Goal: Task Accomplishment & Management: Manage account settings

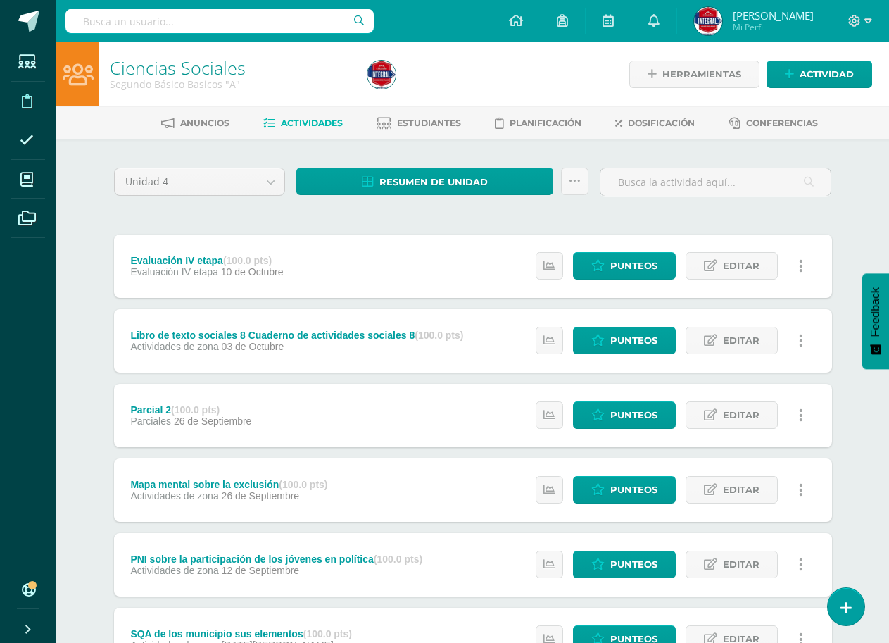
click at [22, 102] on icon at bounding box center [27, 101] width 11 height 14
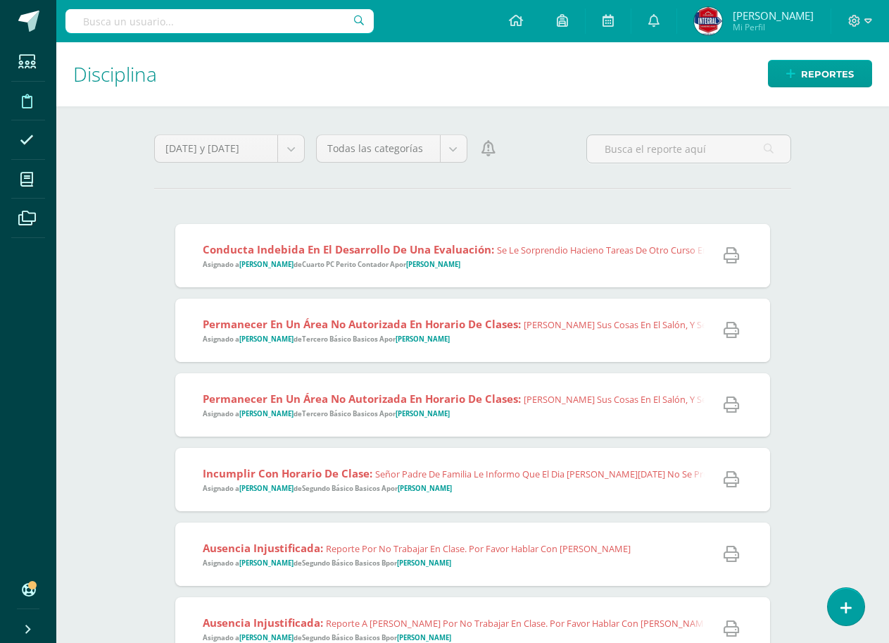
scroll to position [70, 0]
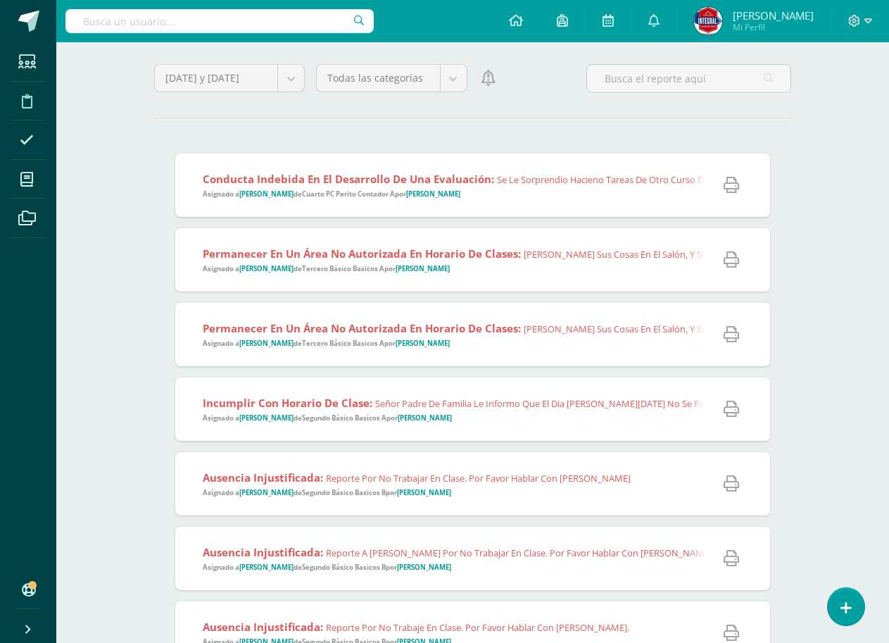
click at [570, 280] on div "Permanecer en un área no autorizada en horario de clases: Dejaron sus cosas en …" at bounding box center [601, 259] width 852 height 63
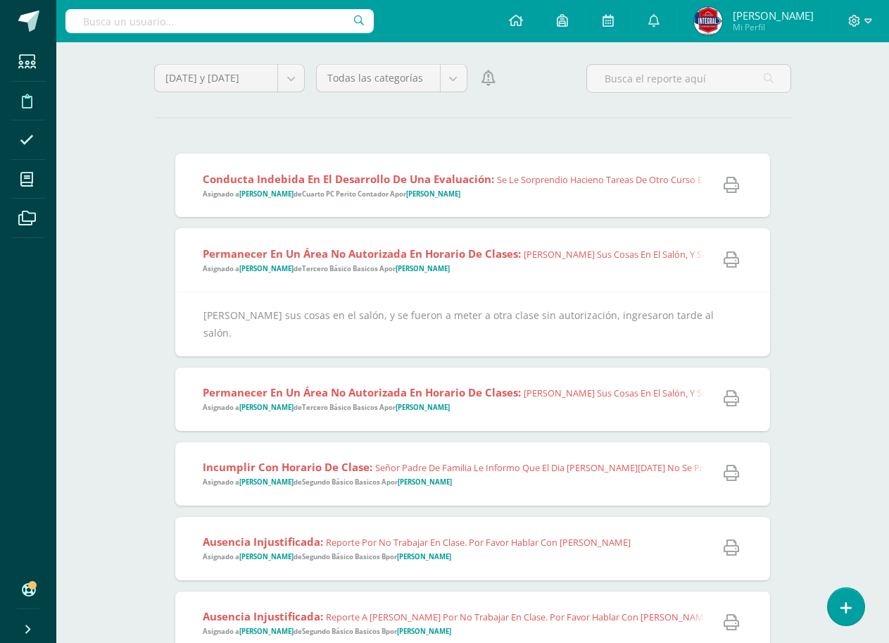
click at [571, 280] on div "Permanecer en un área no autorizada en horario de clases: Dejaron sus cosas en …" at bounding box center [601, 259] width 852 height 63
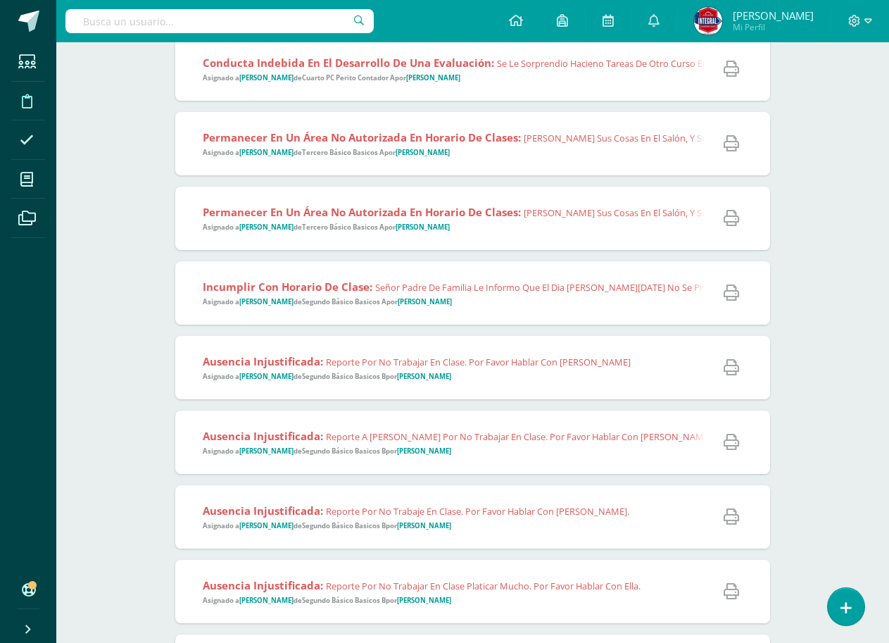
scroll to position [211, 0]
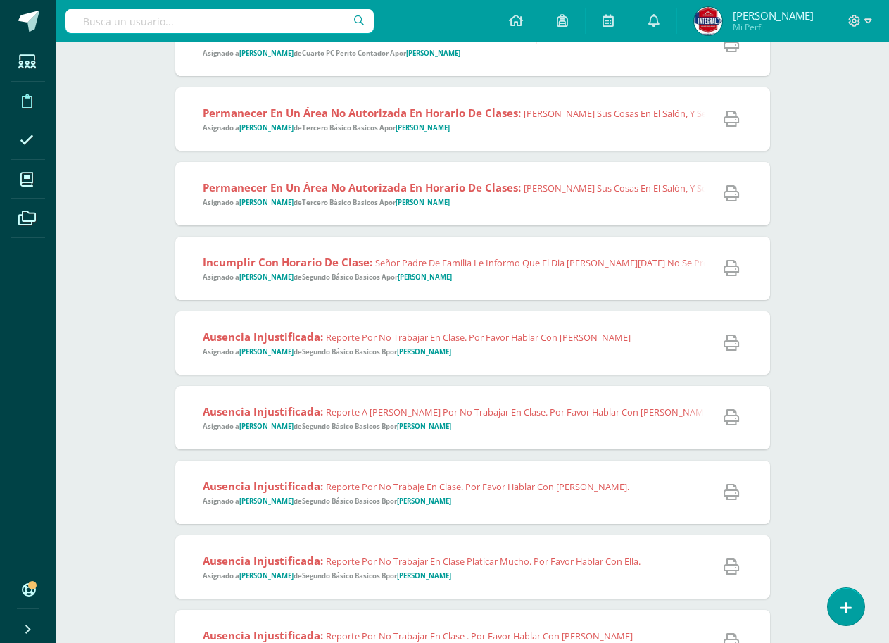
click at [577, 349] on span "Ausencia injustificada: Reporte por no trabajar en clase. Por favor hablar con …" at bounding box center [417, 342] width 428 height 27
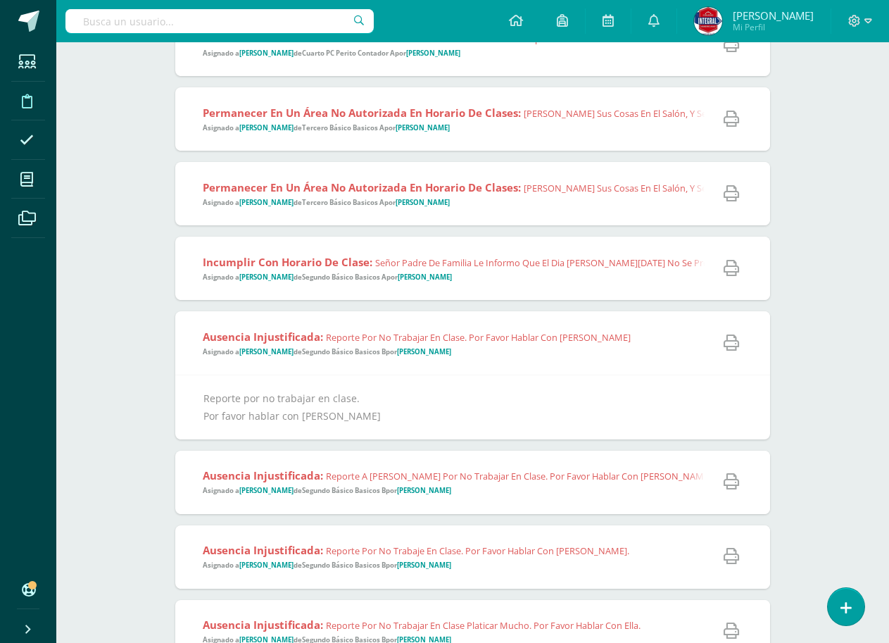
click at [577, 349] on span "Ausencia injustificada: Reporte por no trabajar en clase. Por favor hablar con …" at bounding box center [417, 342] width 428 height 27
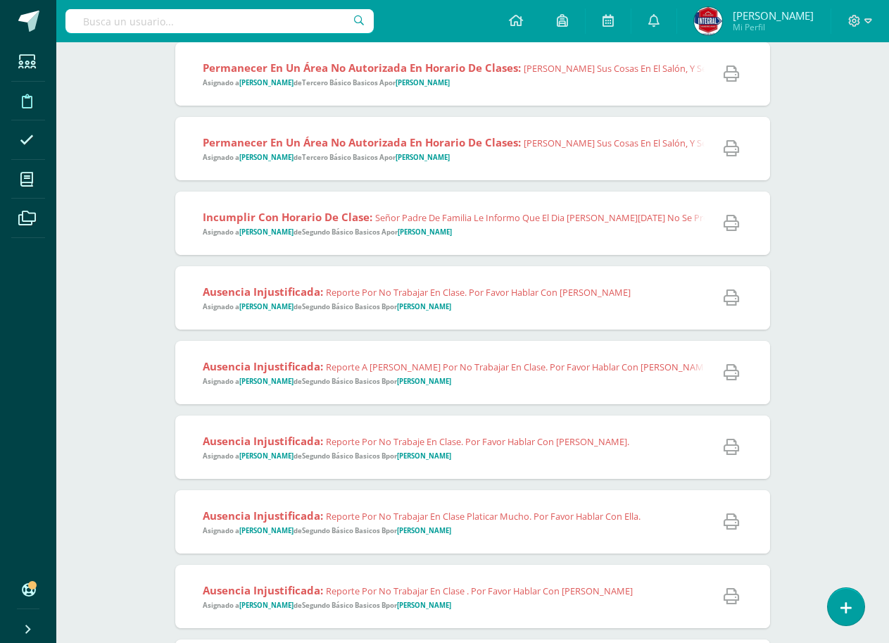
scroll to position [282, 0]
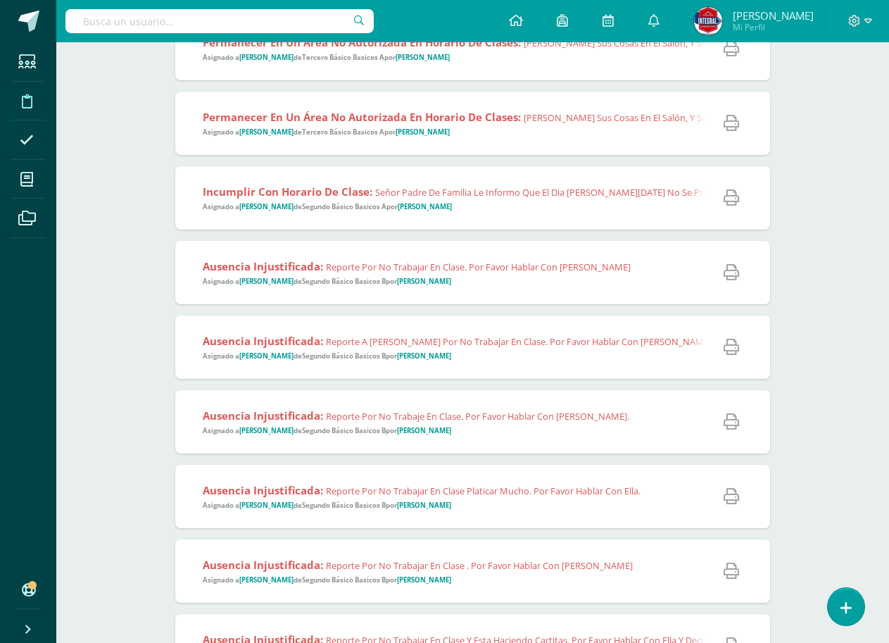
click at [577, 349] on span "Ausencia injustificada: Reporte a Jeremy por no trabajar en clase. Por favor ha…" at bounding box center [457, 347] width 509 height 27
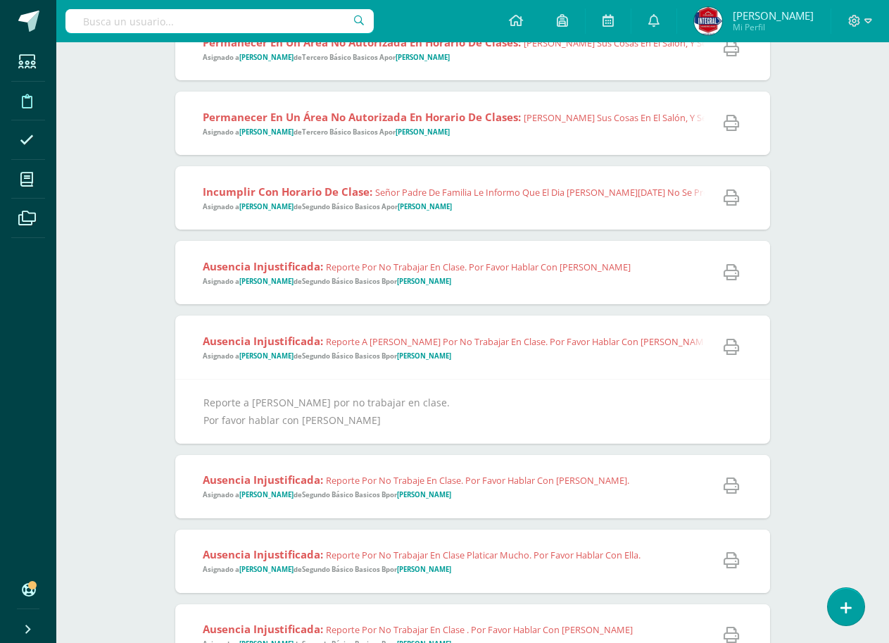
click at [577, 349] on span "Ausencia injustificada: Reporte a Jeremy por no trabajar en clase. Por favor ha…" at bounding box center [457, 347] width 509 height 27
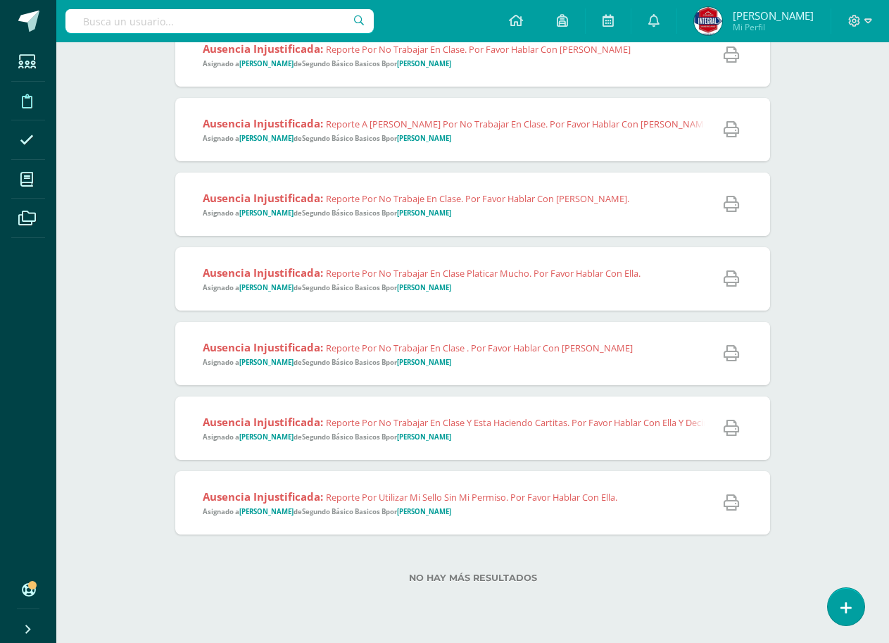
scroll to position [506, 0]
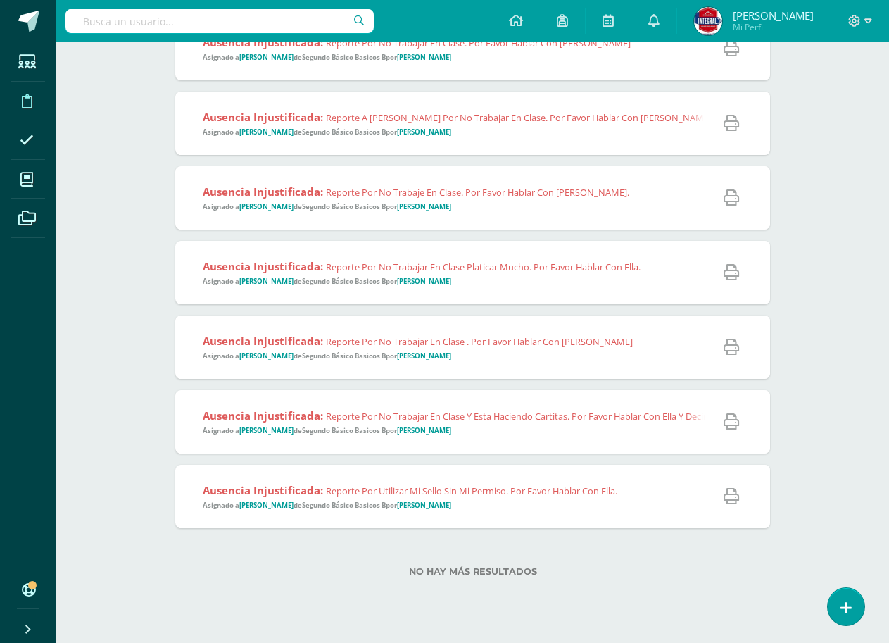
click at [582, 288] on div "Ausencia injustificada: Reporte por no trabajar en clase platicar mucho. Por fa…" at bounding box center [416, 272] width 482 height 63
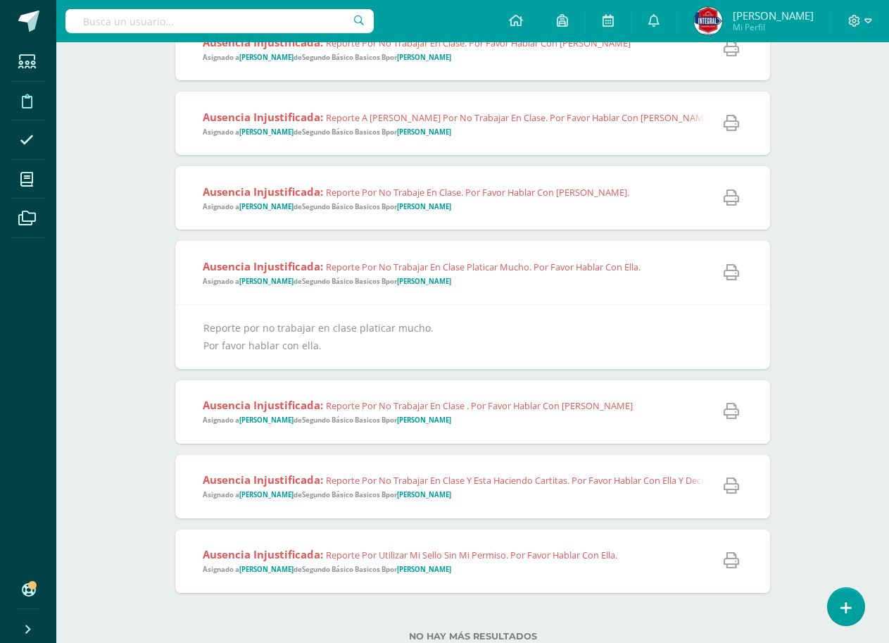
click at [582, 288] on div "Ausencia injustificada: Reporte por no trabajar en clase platicar mucho. Por fa…" at bounding box center [416, 272] width 482 height 63
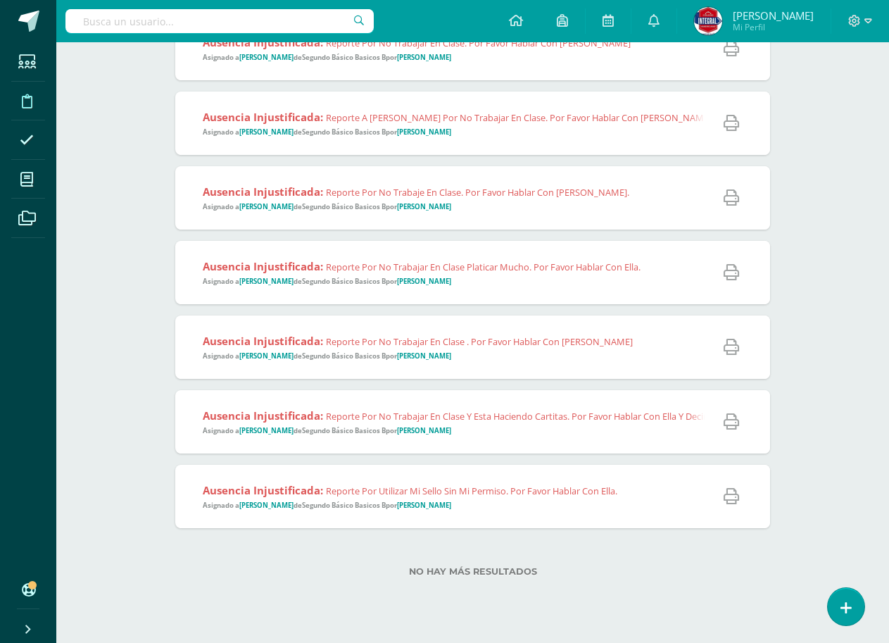
click at [500, 428] on span "Ausencia injustificada: Reporte por no trabajar en clase y esta haciendo cartit…" at bounding box center [516, 421] width 626 height 27
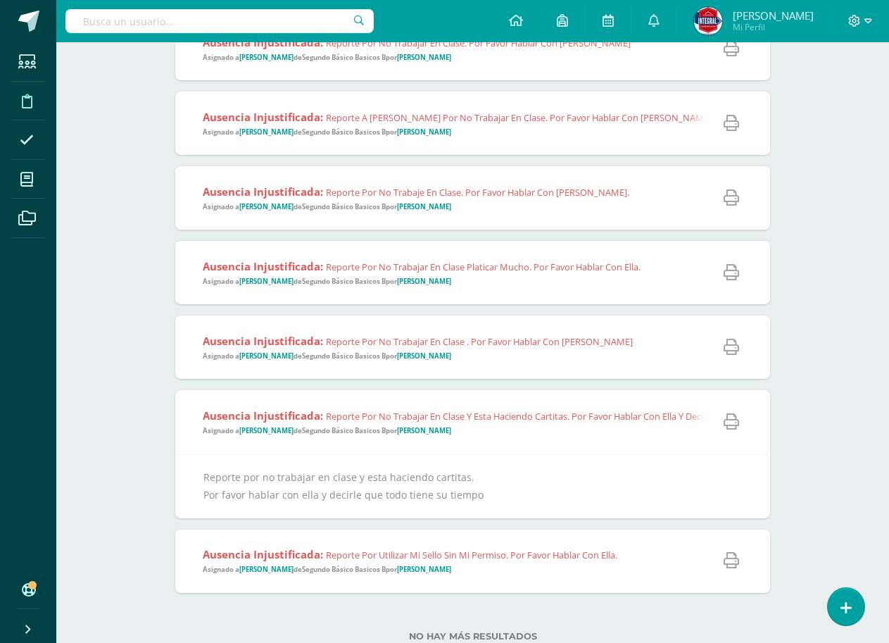
click at [500, 428] on span "Ausencia injustificada: Reporte por no trabajar en clase y esta haciendo cartit…" at bounding box center [516, 421] width 626 height 27
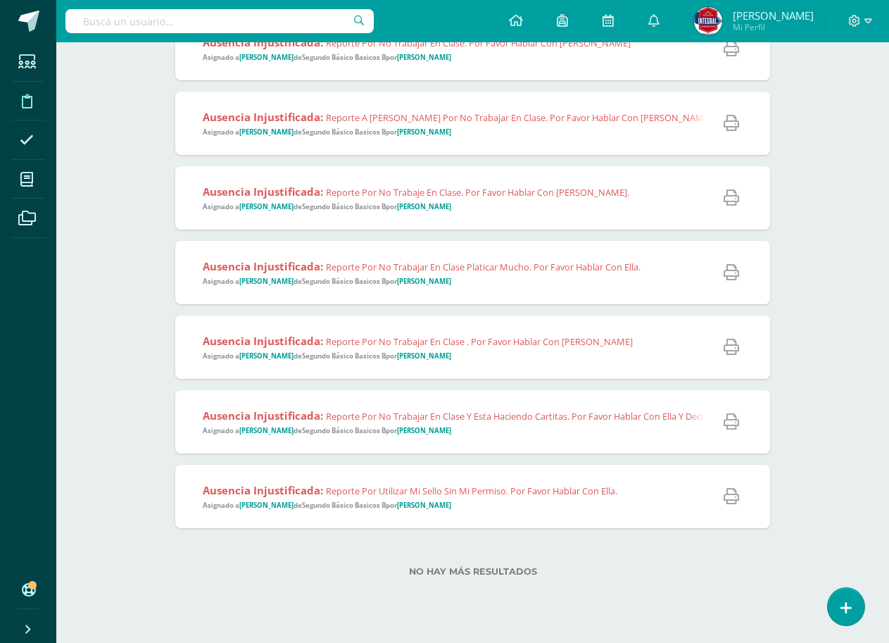
click at [500, 432] on span "Ausencia injustificada: Reporte por no trabajar en clase y esta haciendo cartit…" at bounding box center [516, 421] width 626 height 27
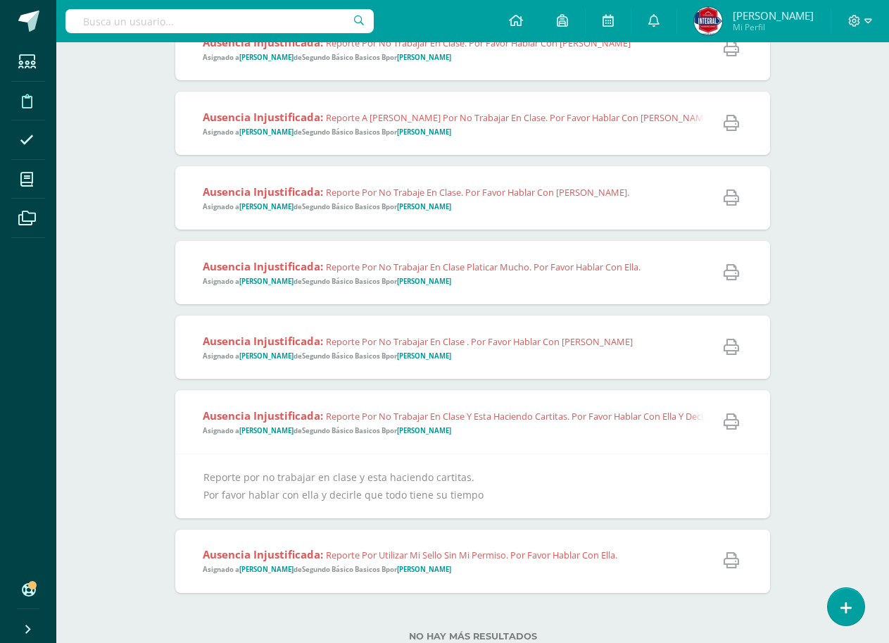
click at [500, 432] on span "Ausencia injustificada: Reporte por no trabajar en clase y esta haciendo cartit…" at bounding box center [516, 421] width 626 height 27
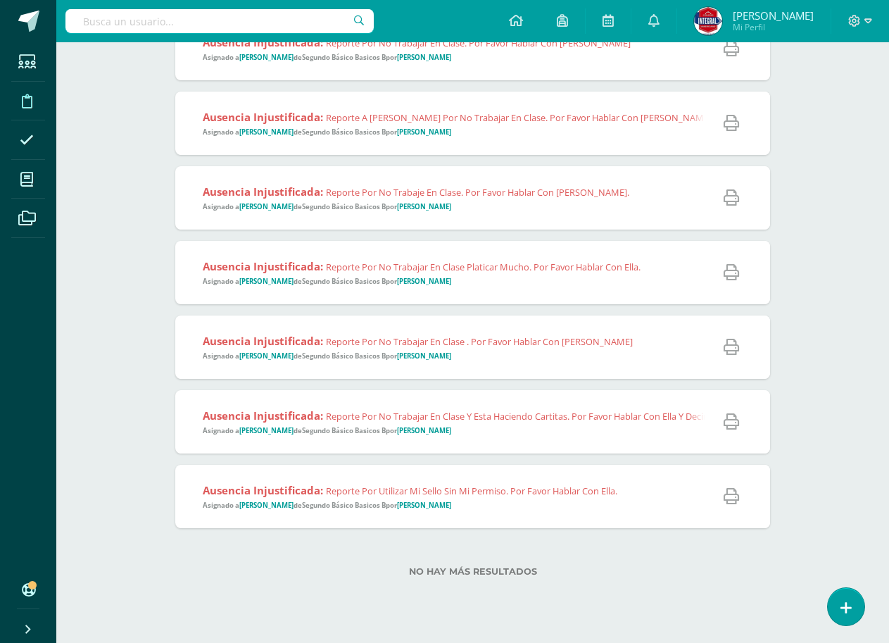
click at [502, 509] on span "Ausencia injustificada: Reporte por utilizar mi sello sin mi permiso. Por favor…" at bounding box center [410, 496] width 415 height 27
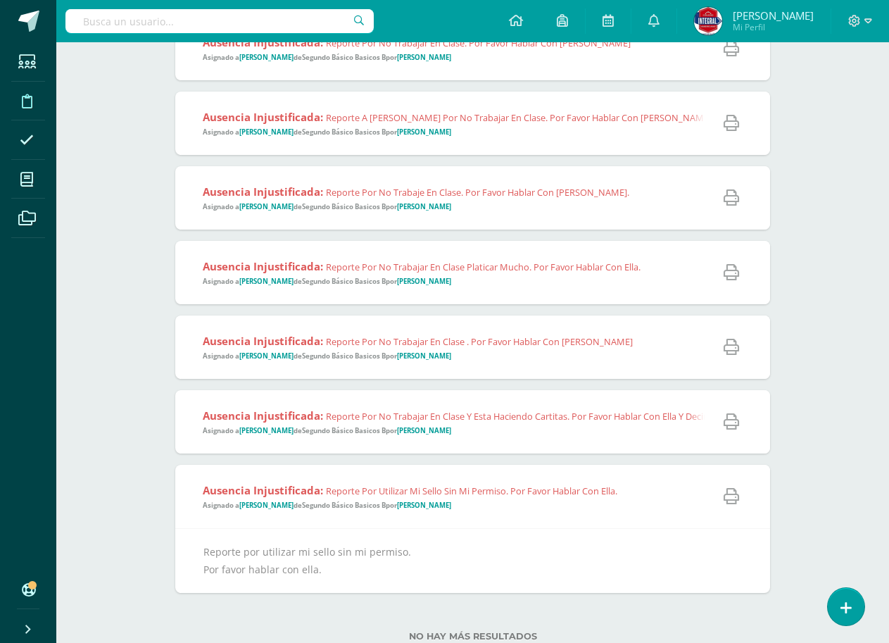
click at [502, 509] on span "Ausencia injustificada: Reporte por utilizar mi sello sin mi permiso. Por favor…" at bounding box center [410, 496] width 415 height 27
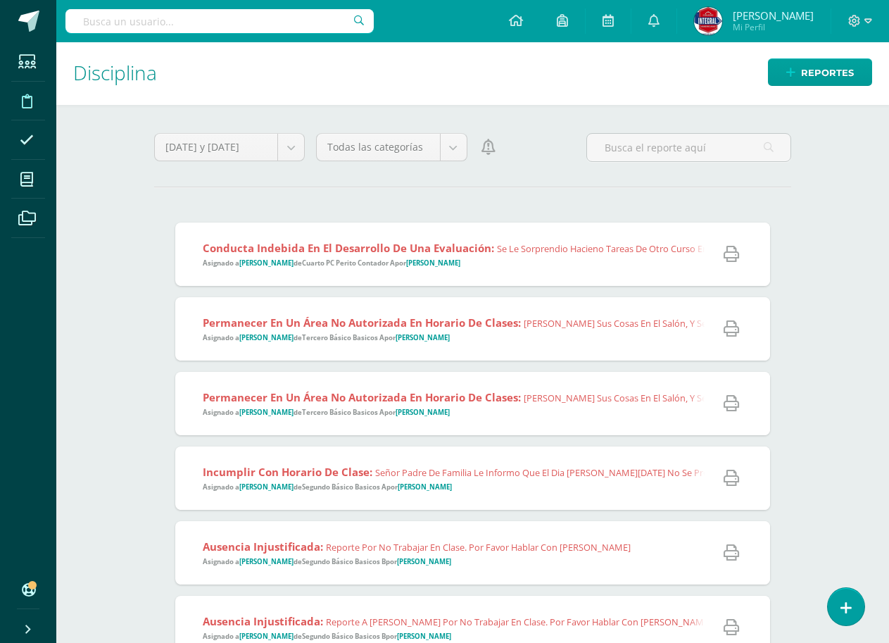
scroll to position [0, 0]
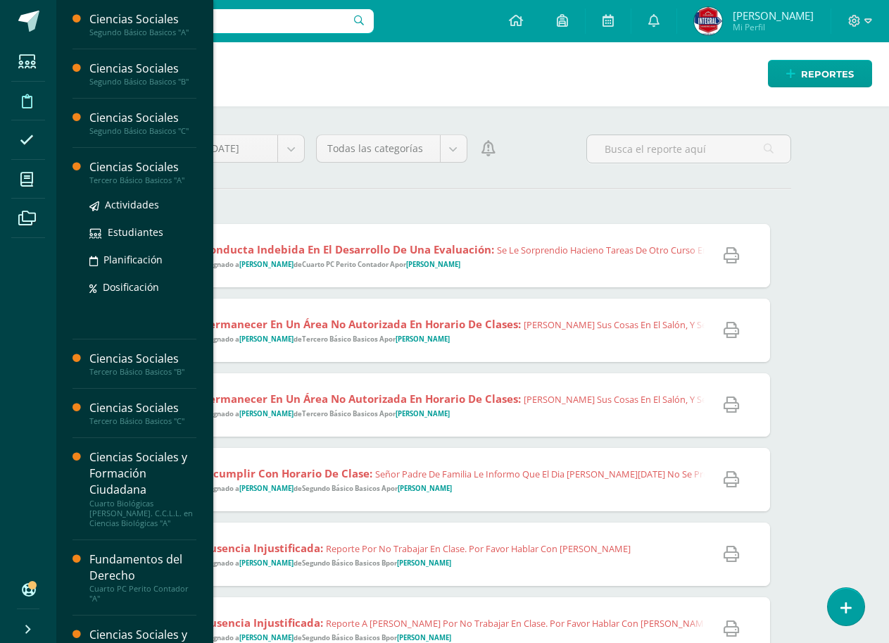
click at [153, 172] on div "Ciencias Sociales" at bounding box center [142, 167] width 107 height 16
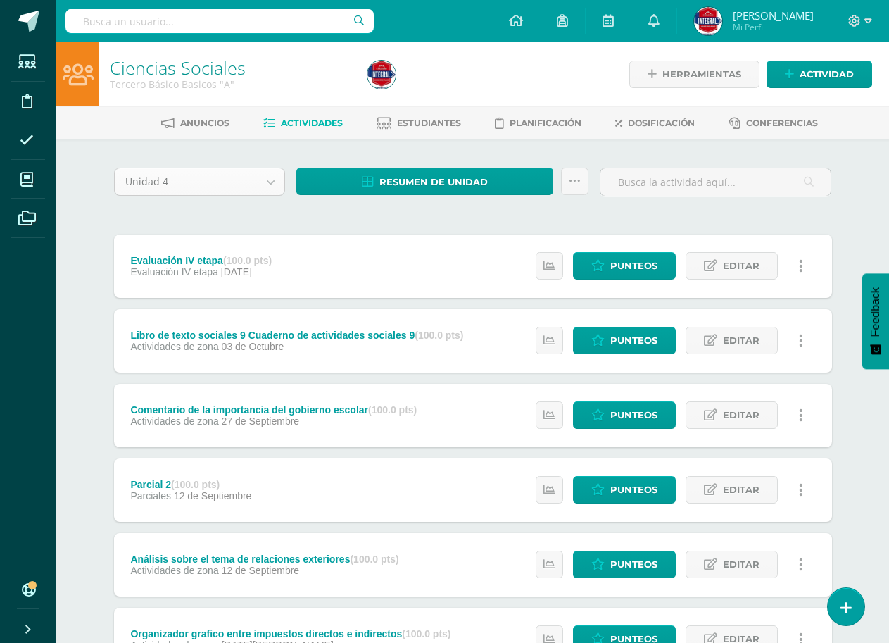
click at [273, 182] on body "Estudiantes Disciplina Asistencia Mis cursos Archivos Soporte Centro de ayuda Ú…" at bounding box center [444, 494] width 889 height 988
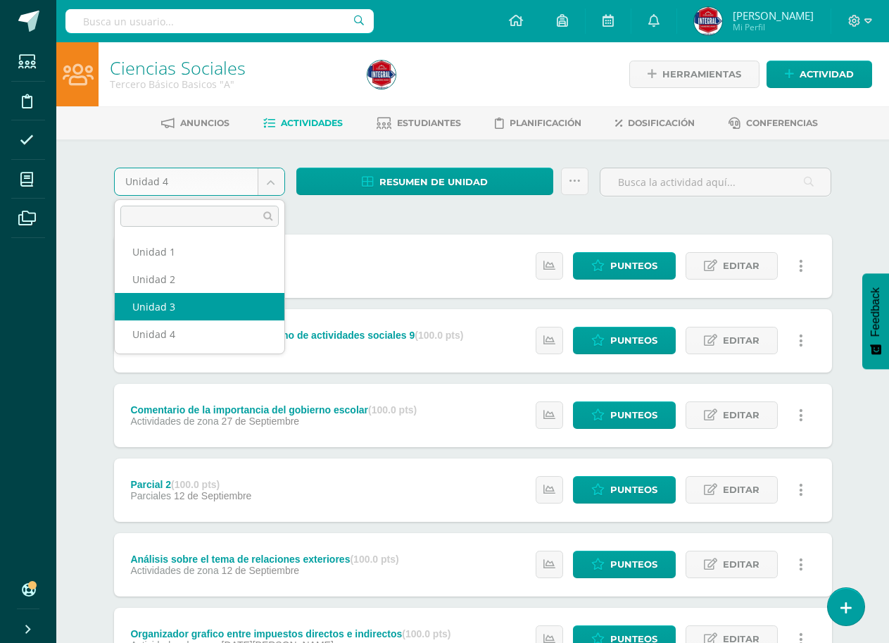
select select "Unidad 3"
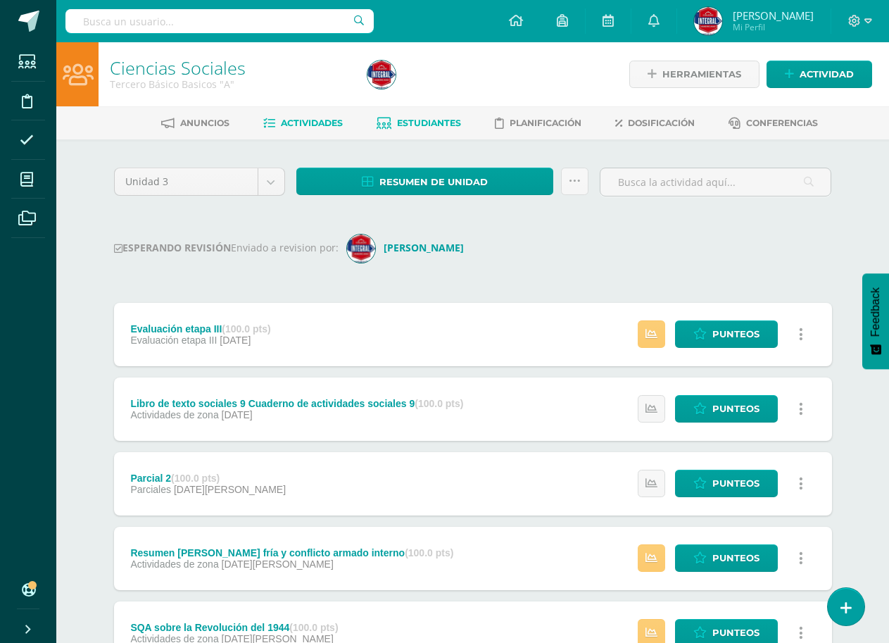
click at [451, 127] on span "Estudiantes" at bounding box center [429, 123] width 64 height 11
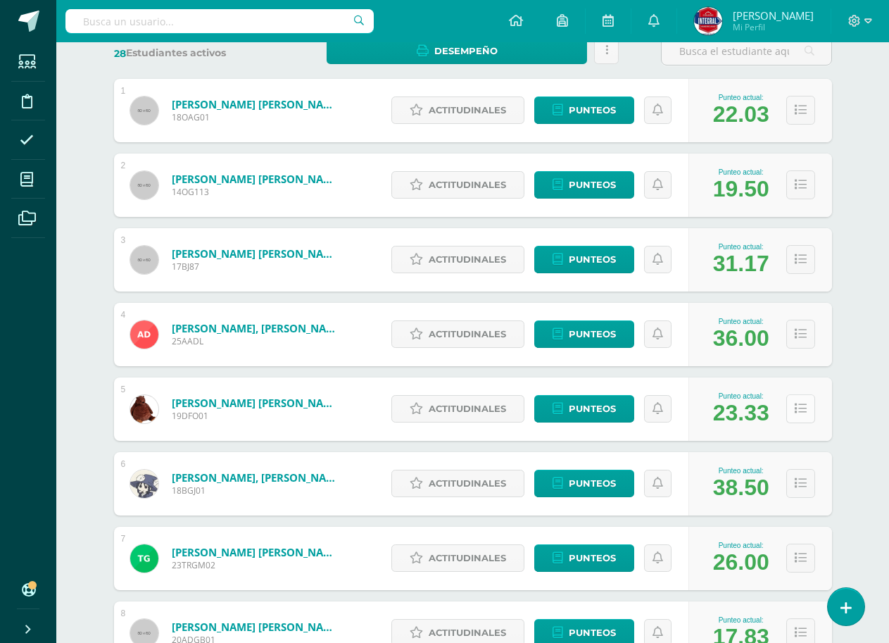
scroll to position [211, 0]
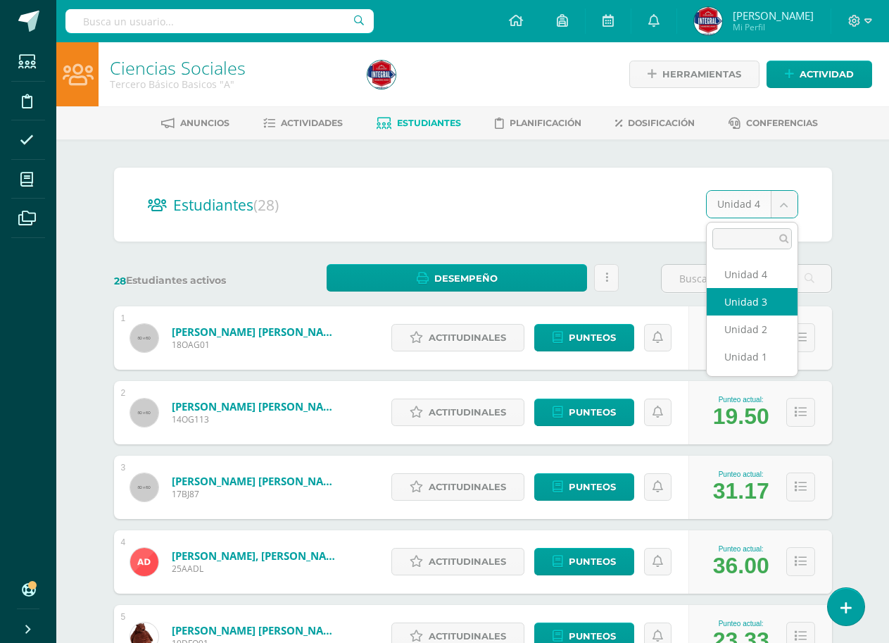
select select "/dashboard/teacher/section/4634/students/?unit=168633"
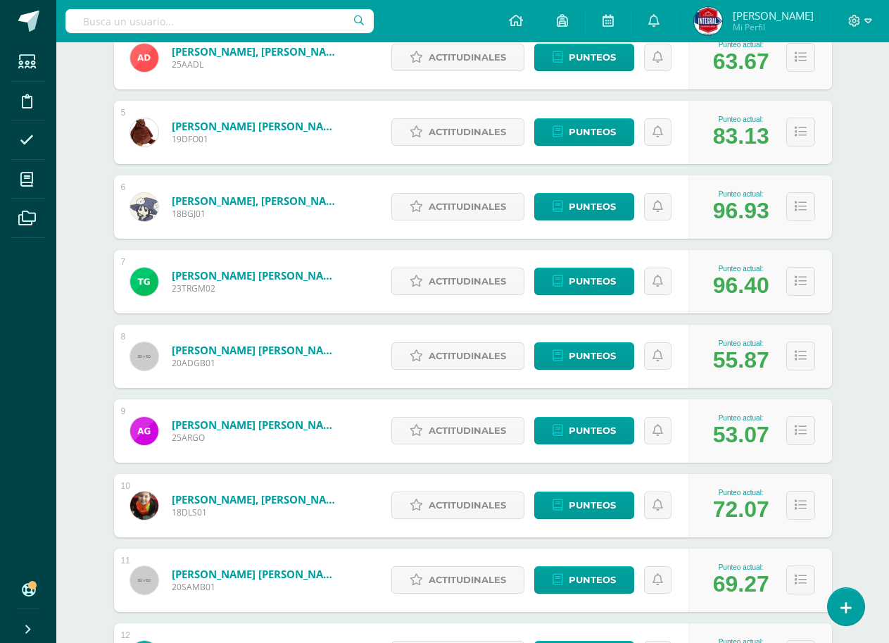
scroll to position [698, 0]
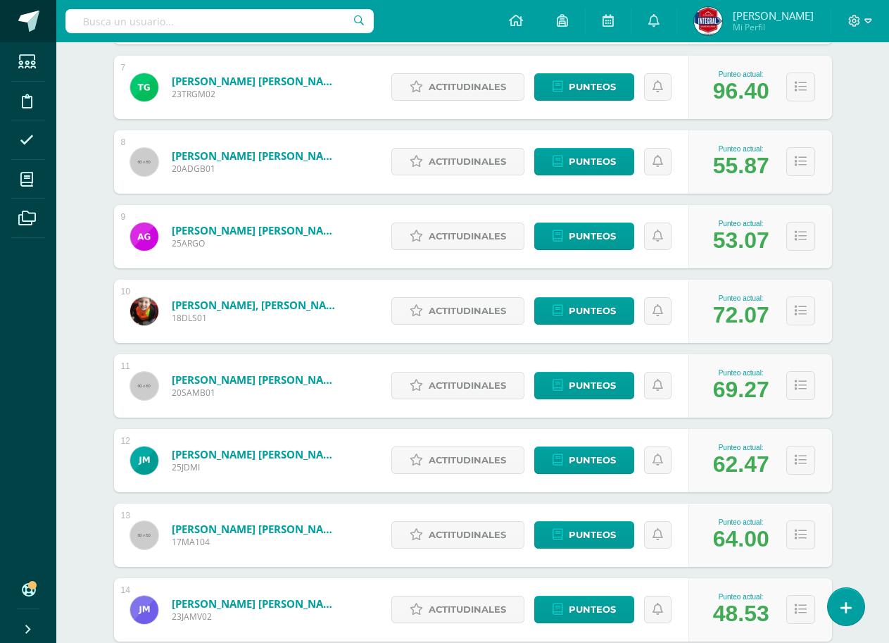
click at [46, 26] on span at bounding box center [77, 22] width 66 height 30
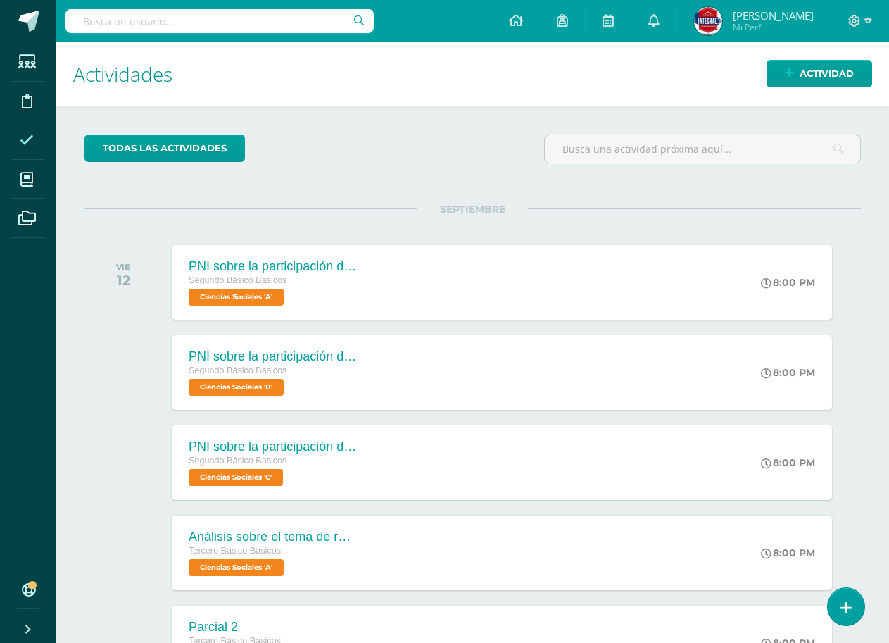
drag, startPoint x: 46, startPoint y: 134, endPoint x: 30, endPoint y: 139, distance: 16.3
click at [42, 133] on li "Asistencia" at bounding box center [28, 139] width 56 height 39
click at [30, 139] on icon at bounding box center [27, 140] width 14 height 14
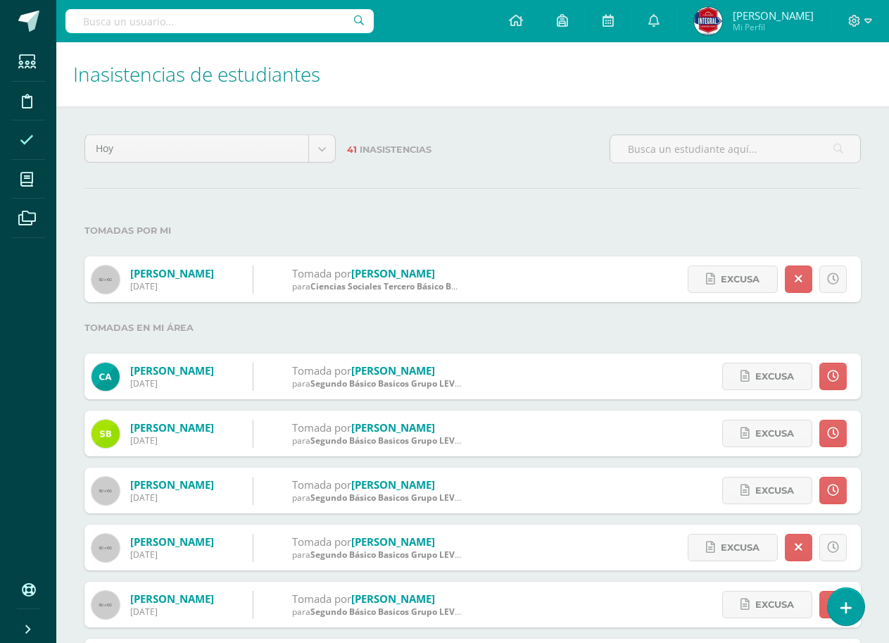
click at [588, 194] on div "Hoy Hoy Esta semana Este mes Este ciclo 41 Inasistencias Tomadas por mi Barrios…" at bounding box center [472, 546] width 833 height 881
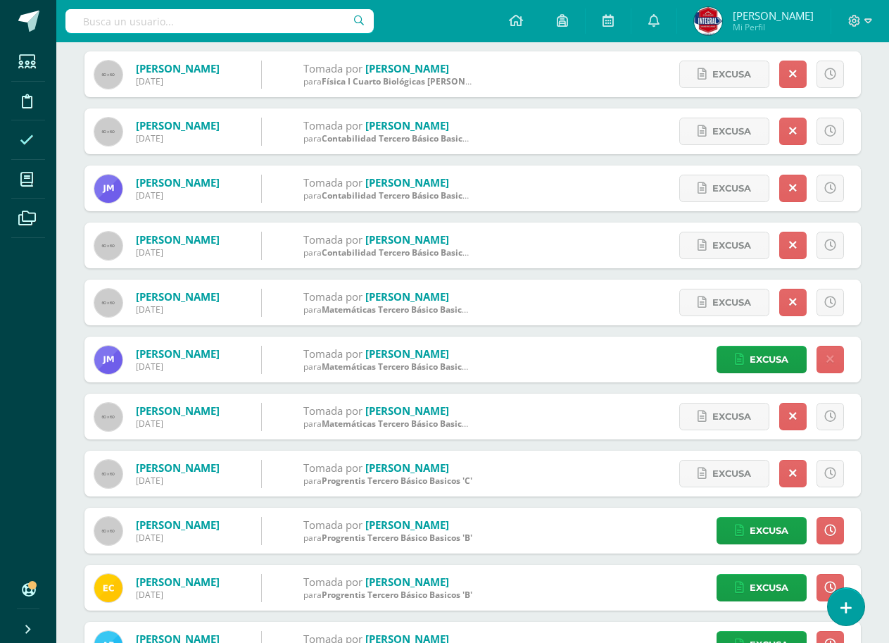
scroll to position [1456, 0]
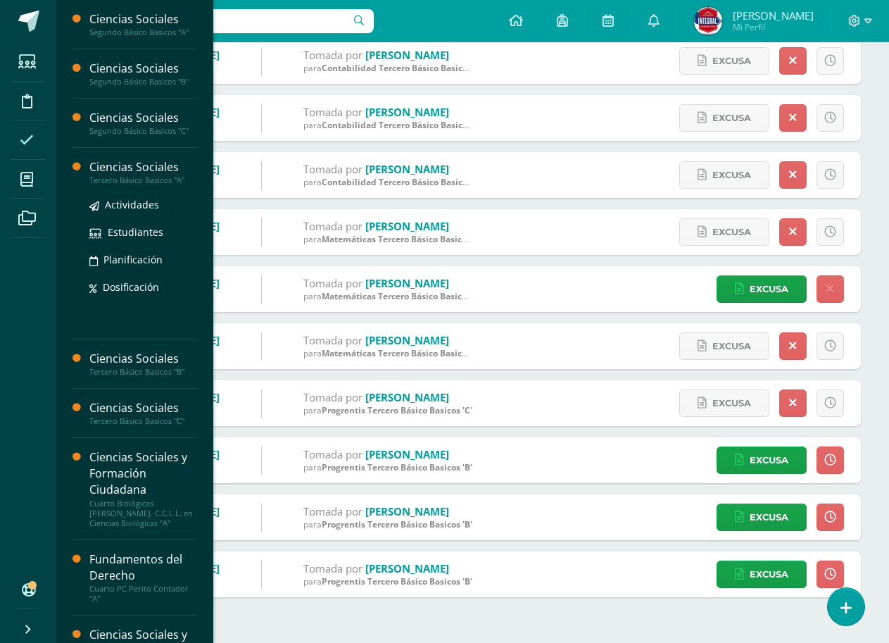
click at [158, 172] on div "Ciencias Sociales" at bounding box center [142, 167] width 107 height 16
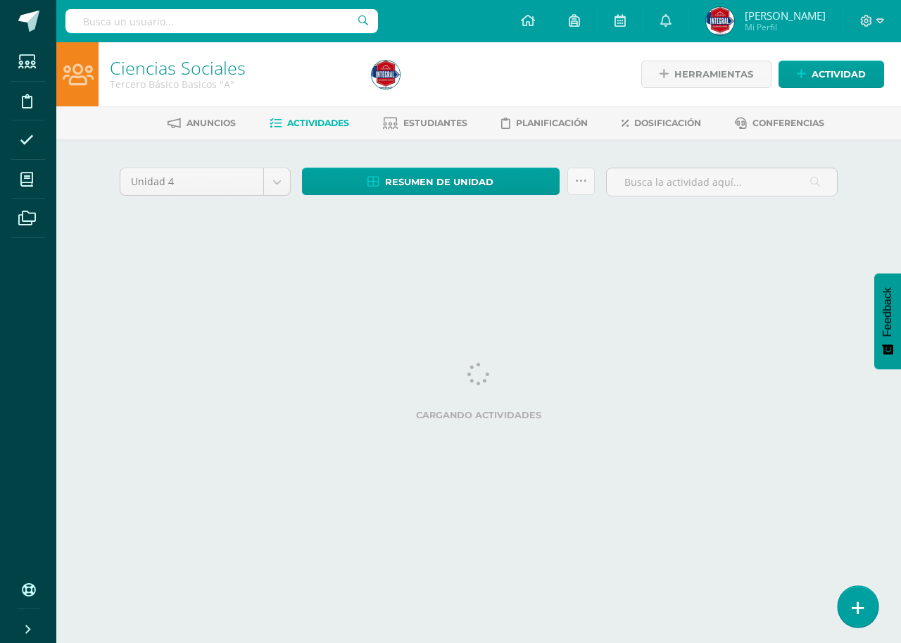
click at [860, 608] on icon at bounding box center [858, 608] width 13 height 16
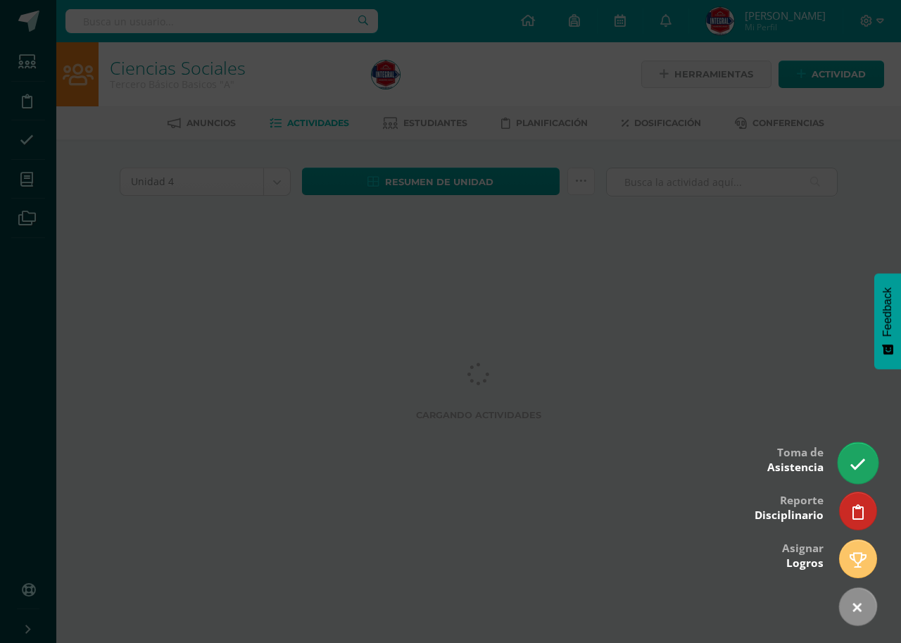
click at [850, 457] on icon at bounding box center [858, 464] width 16 height 16
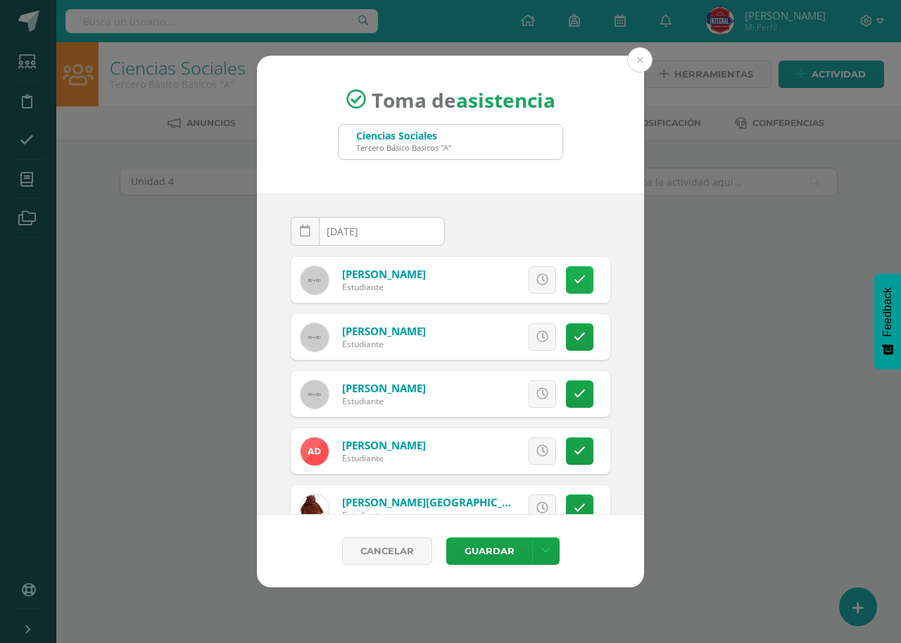
click at [574, 280] on icon at bounding box center [580, 280] width 12 height 12
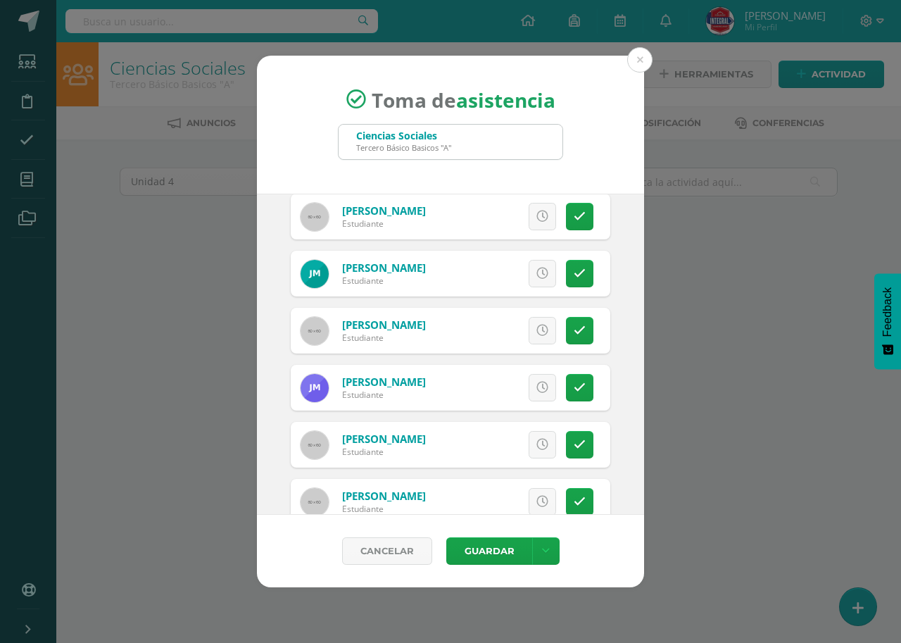
scroll to position [704, 0]
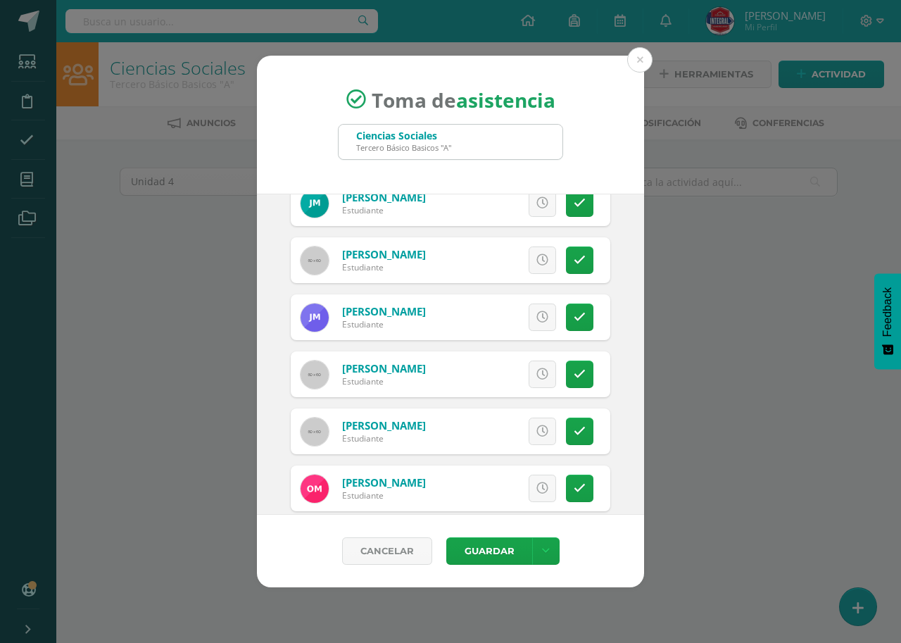
drag, startPoint x: 567, startPoint y: 315, endPoint x: 572, endPoint y: 338, distance: 23.1
click at [574, 315] on icon at bounding box center [580, 317] width 12 height 12
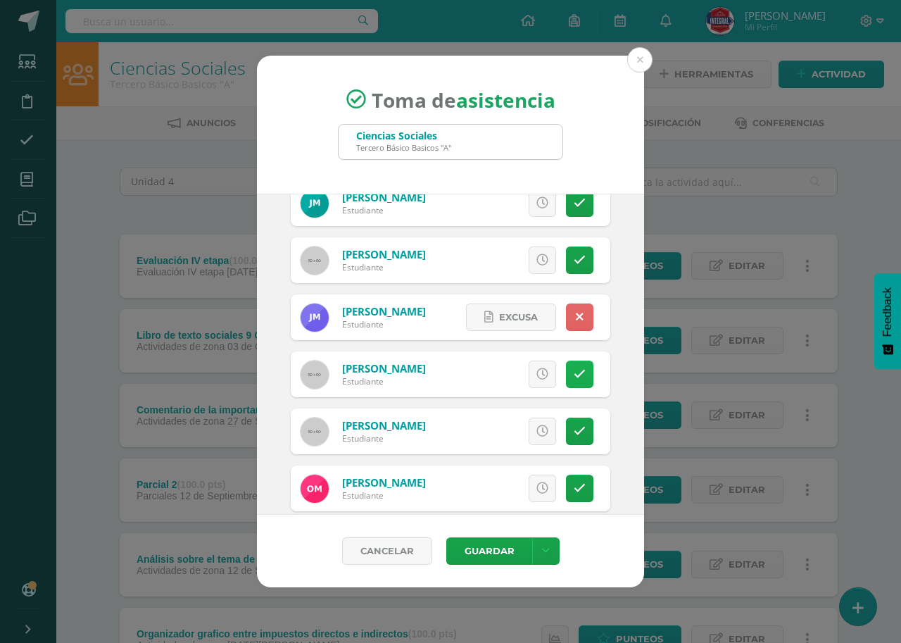
click at [574, 369] on icon at bounding box center [580, 374] width 12 height 12
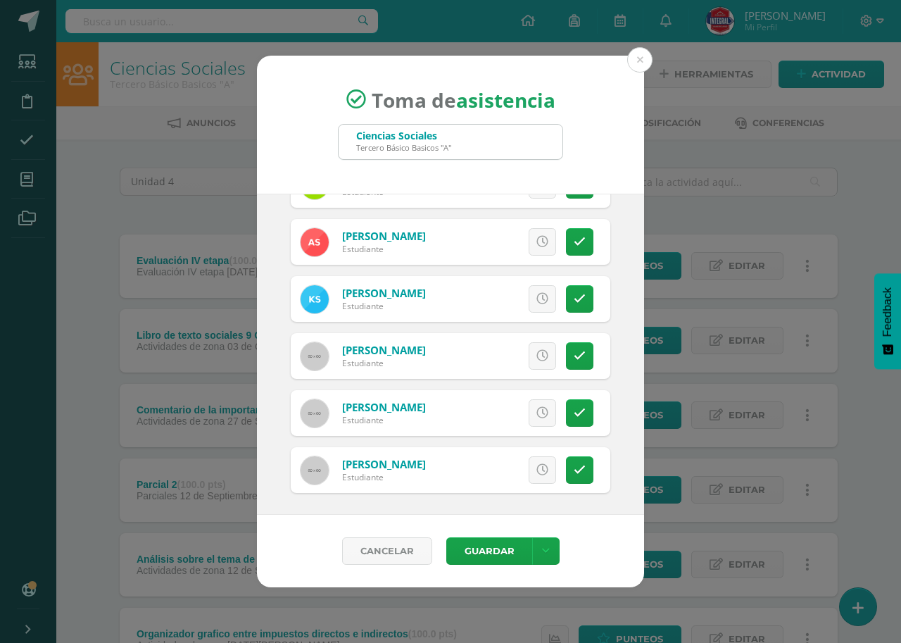
scroll to position [1351, 0]
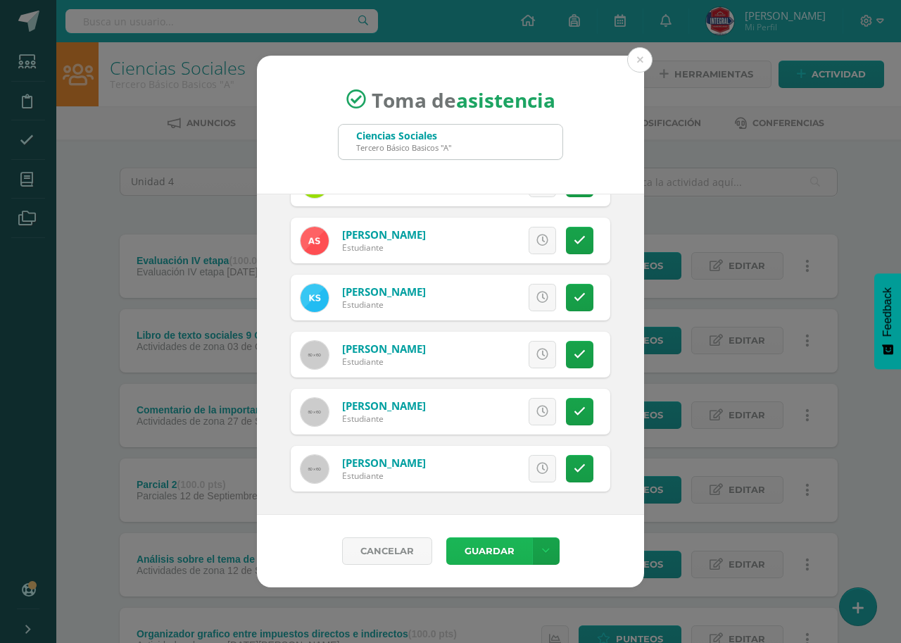
click at [497, 557] on button "Guardar" at bounding box center [489, 550] width 86 height 27
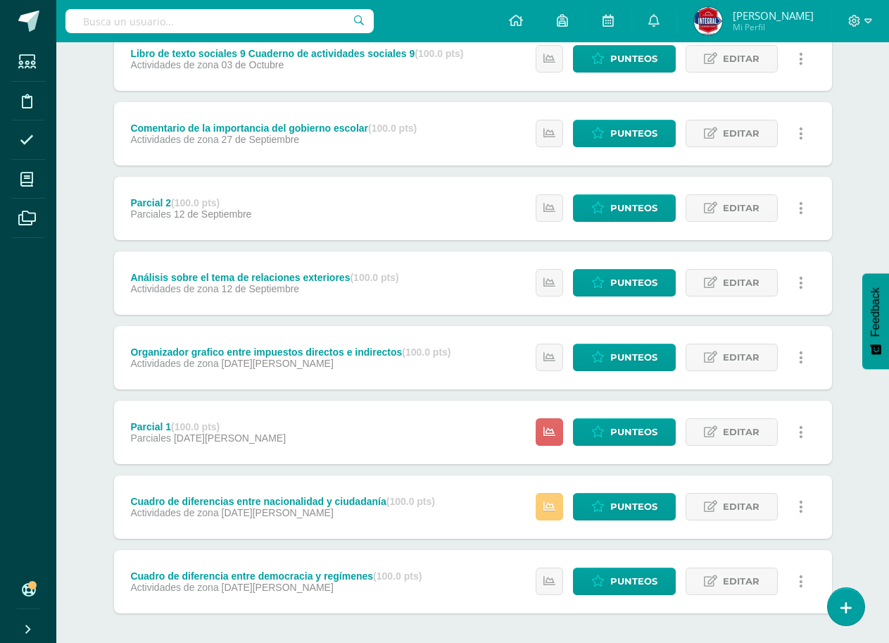
scroll to position [346, 0]
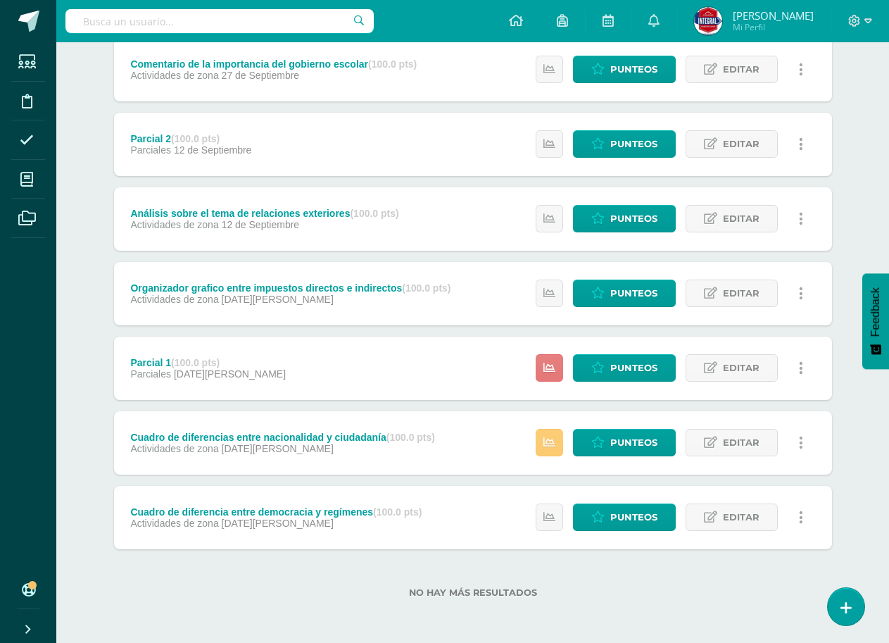
click at [546, 366] on icon at bounding box center [550, 368] width 12 height 12
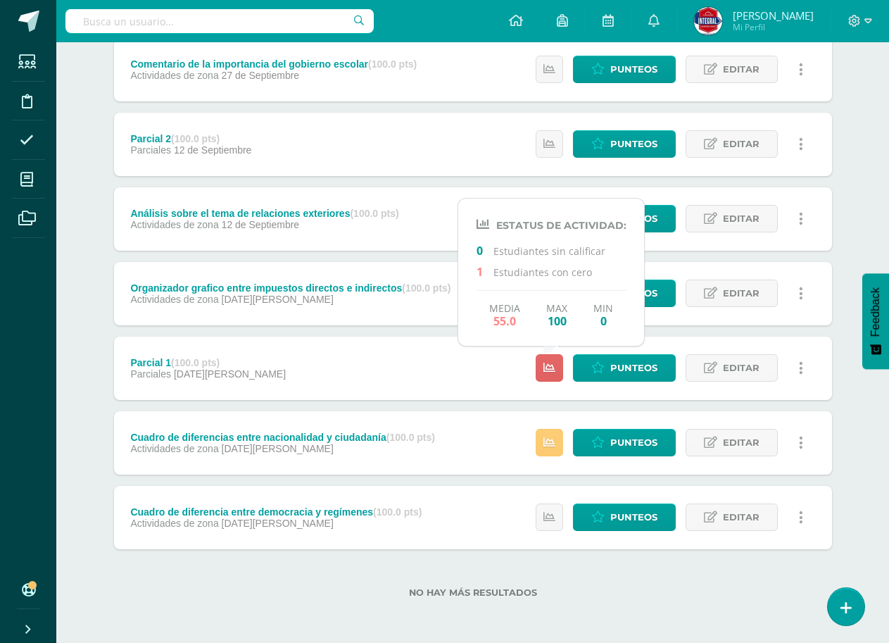
click at [712, 587] on label "No hay más resultados" at bounding box center [473, 592] width 718 height 11
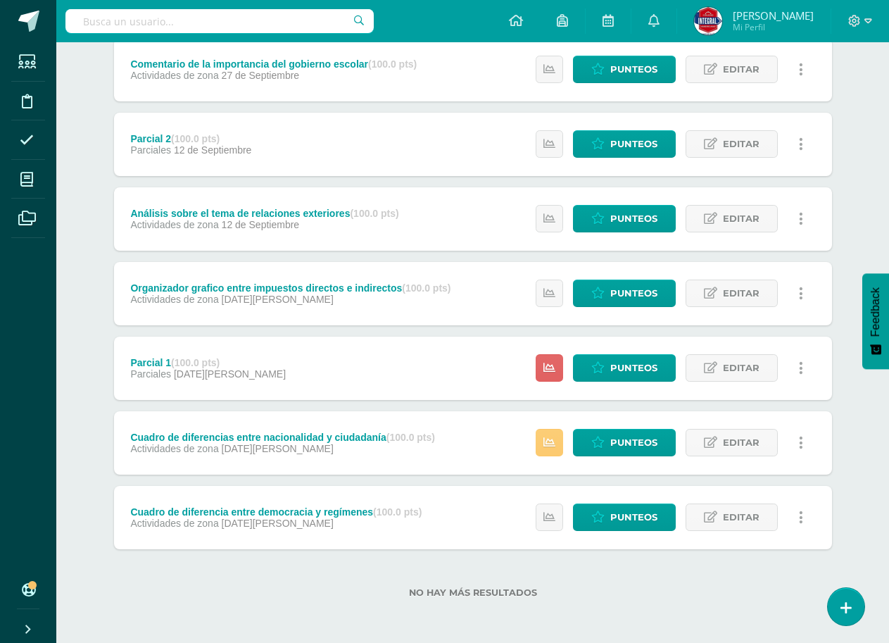
scroll to position [0, 0]
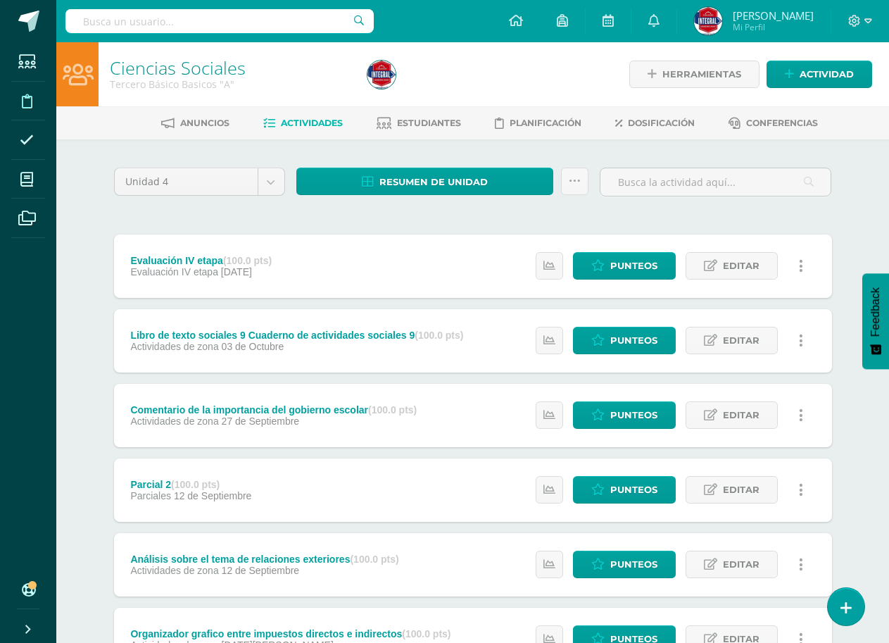
click at [22, 105] on icon at bounding box center [27, 101] width 11 height 14
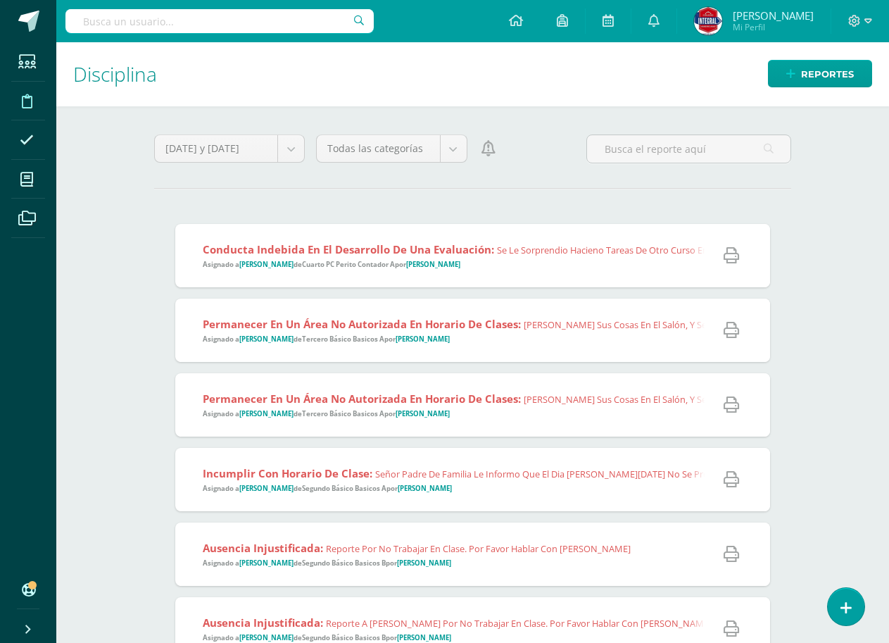
click at [518, 269] on span "Conducta indebida en el desarrollo de una evaluación: Se le sorprendio hacieno …" at bounding box center [756, 255] width 1107 height 27
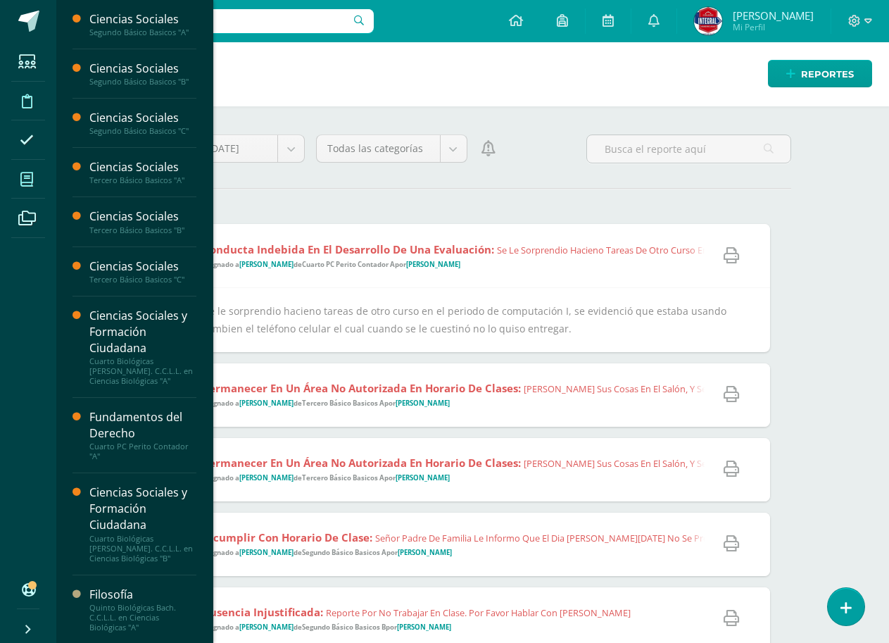
click at [22, 176] on icon at bounding box center [26, 179] width 13 height 14
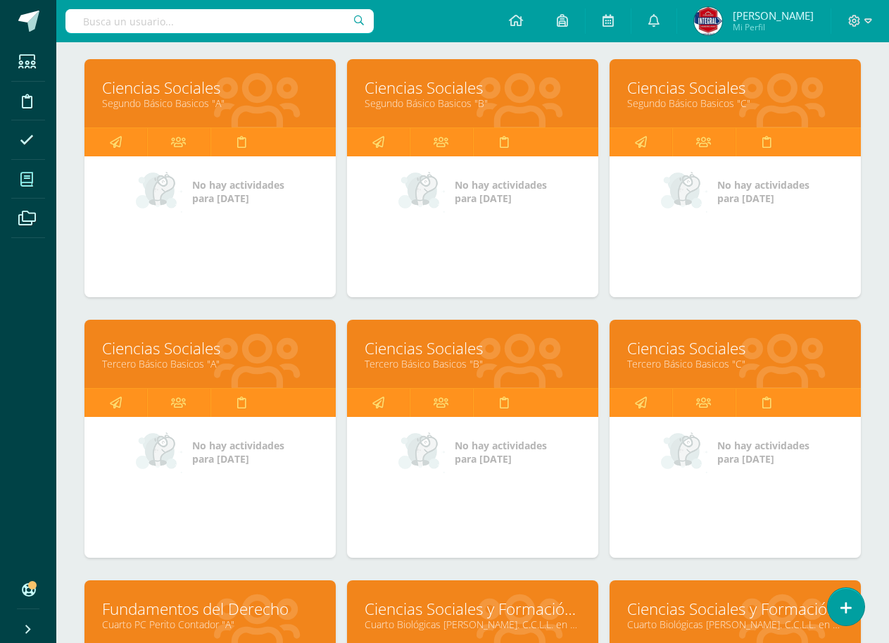
scroll to position [70, 0]
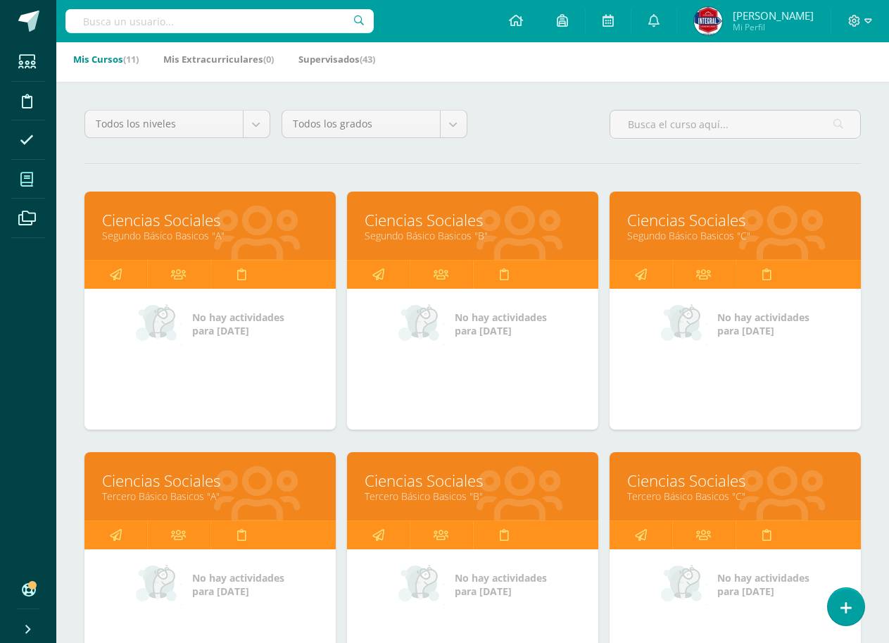
click at [159, 229] on link "Segundo Básico Basicos "A"" at bounding box center [210, 235] width 216 height 13
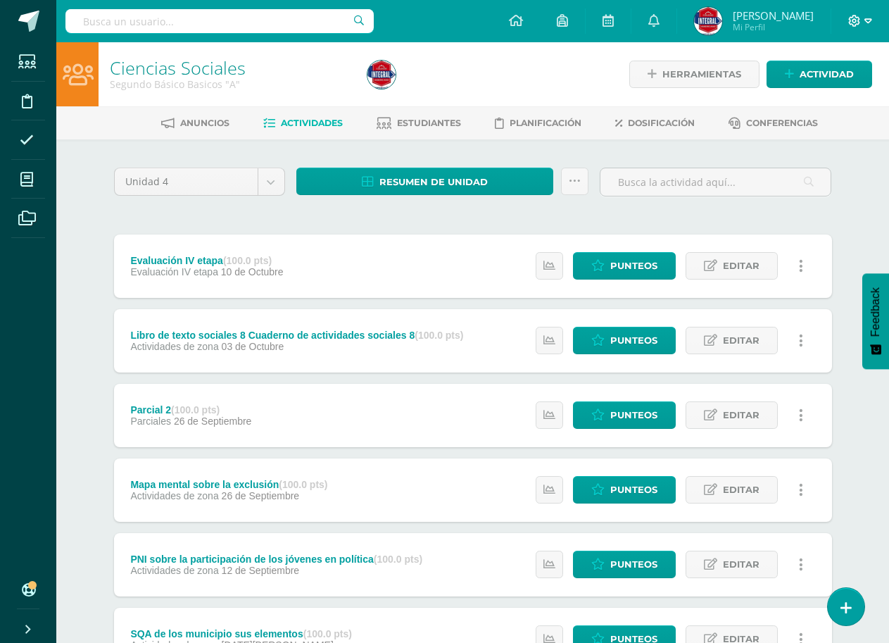
click at [865, 23] on icon at bounding box center [869, 21] width 8 height 13
click at [839, 101] on span "Cerrar sesión" at bounding box center [824, 95] width 63 height 13
